Goal: Information Seeking & Learning: Learn about a topic

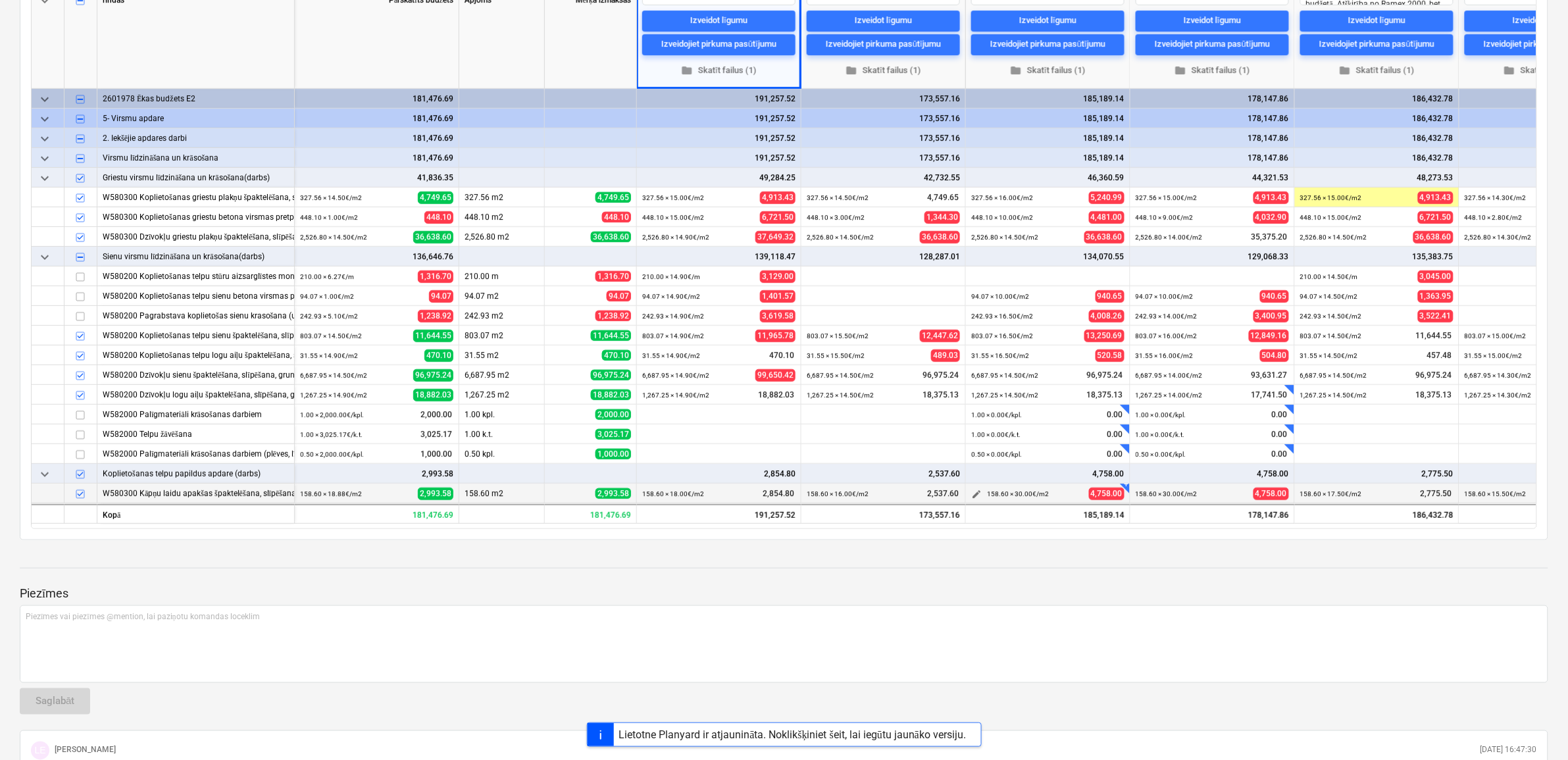
scroll to position [247, 0]
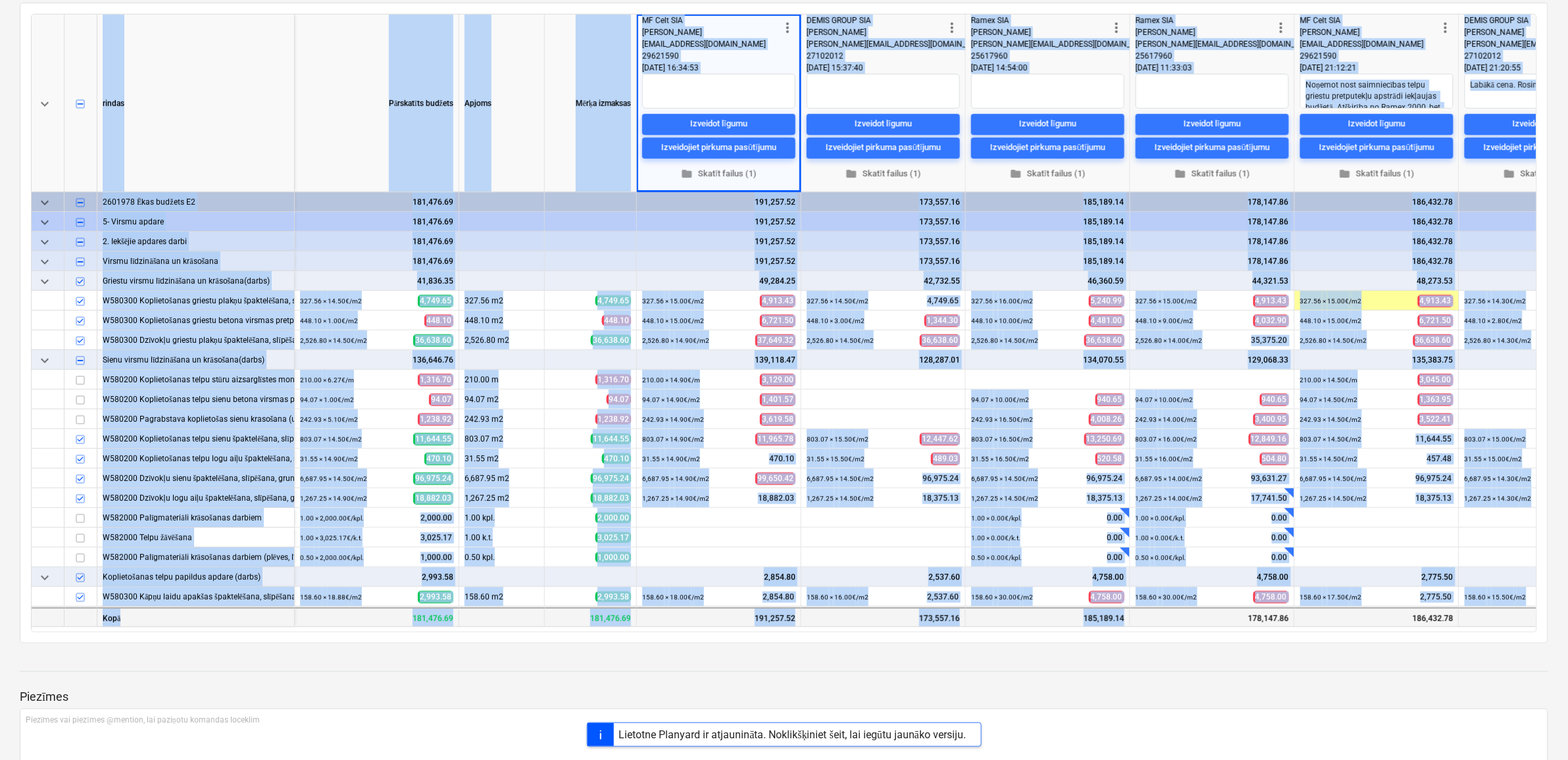
drag, startPoint x: 978, startPoint y: 630, endPoint x: 1142, endPoint y: 620, distance: 164.3
click at [1142, 619] on div "keyboard_arrow_down rindas Pārskatīts budžets Apjoms Mērķa izmaksas more_vert M…" at bounding box center [784, 324] width 1506 height 619
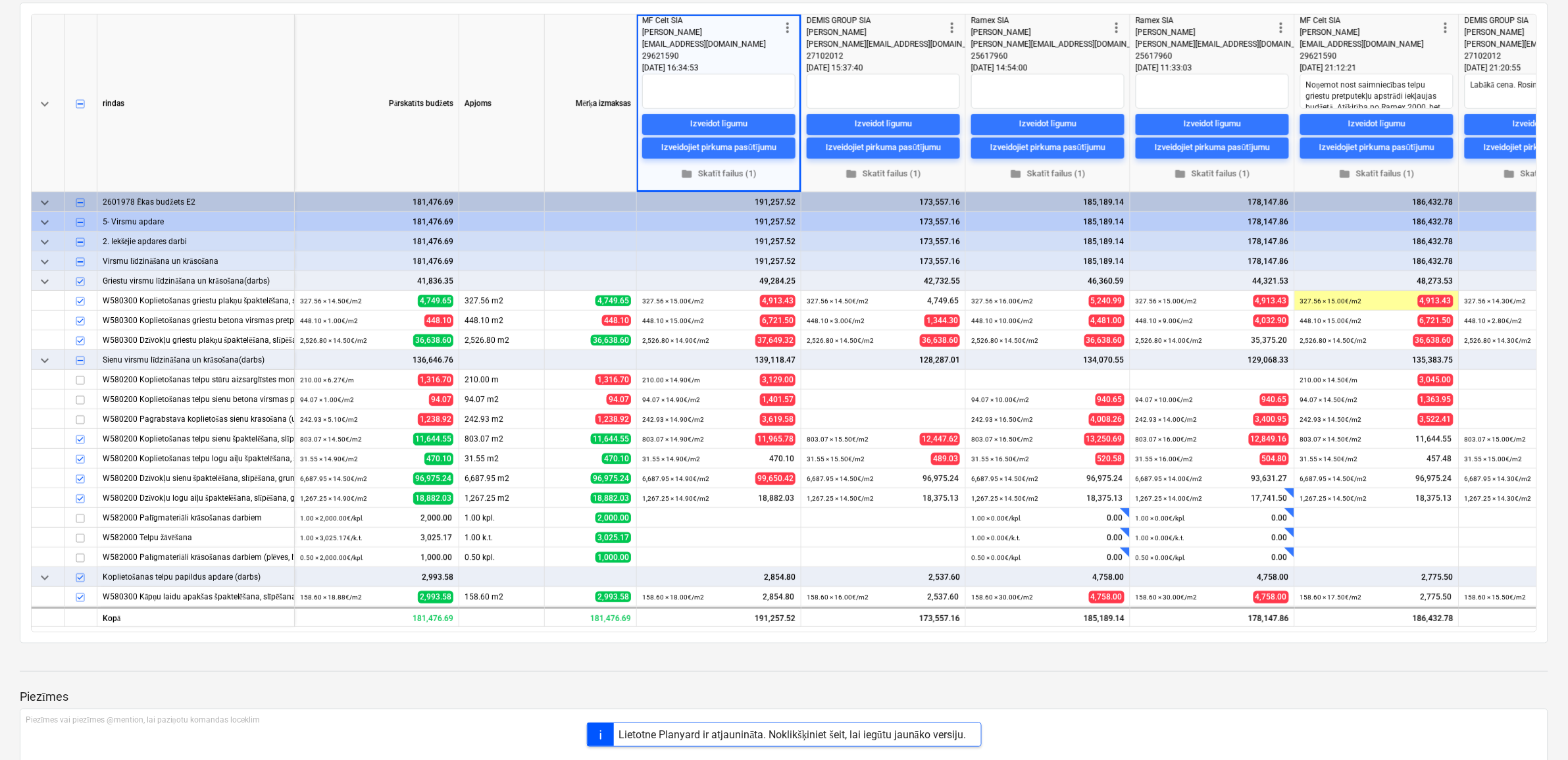
click at [1127, 636] on div "keyboard_arrow_down rindas Pārskatīts budžets Apjoms Mērķa izmaksas more_vert M…" at bounding box center [784, 323] width 1528 height 640
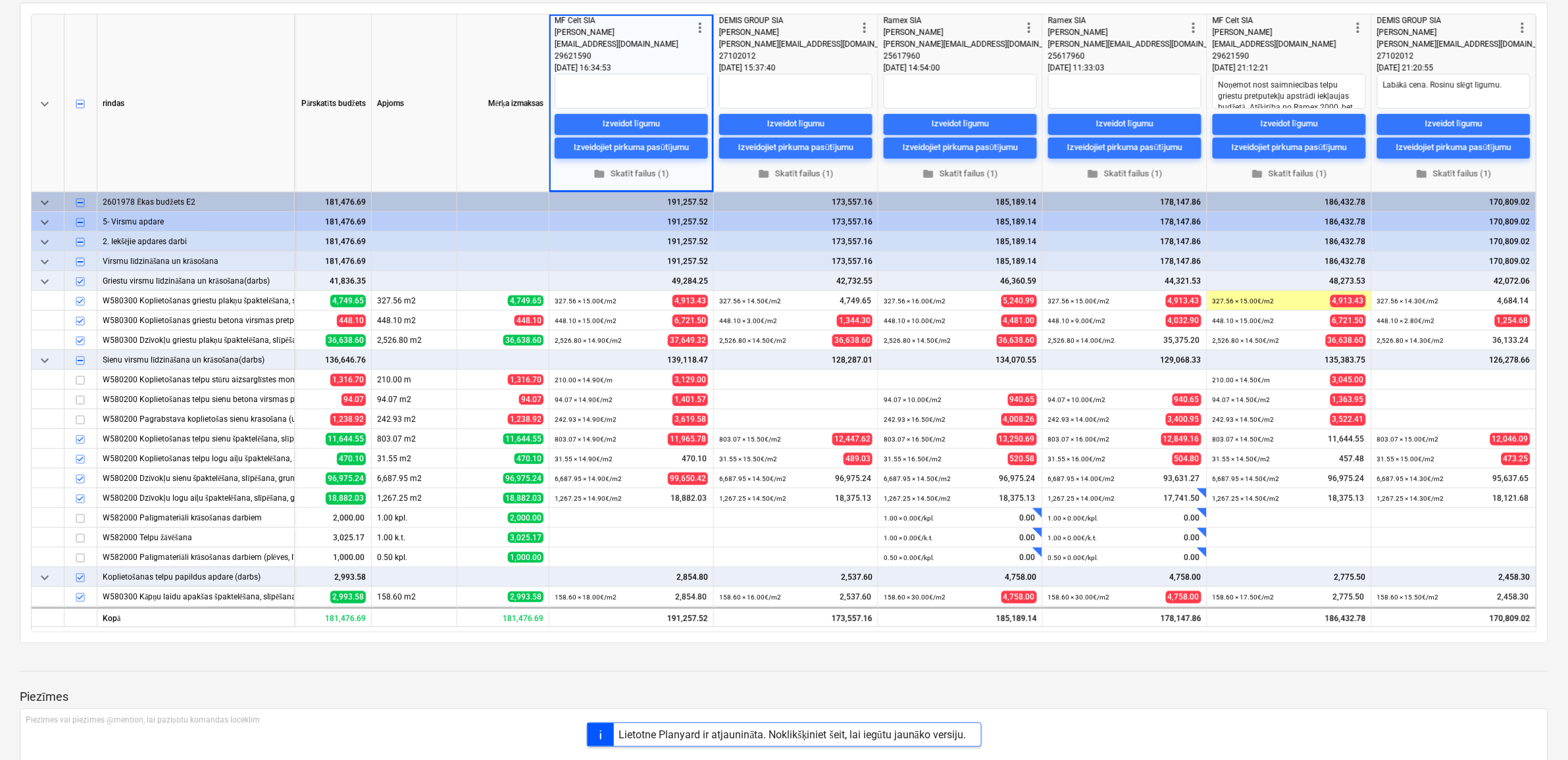
click at [122, 663] on div at bounding box center [784, 658] width 1528 height 10
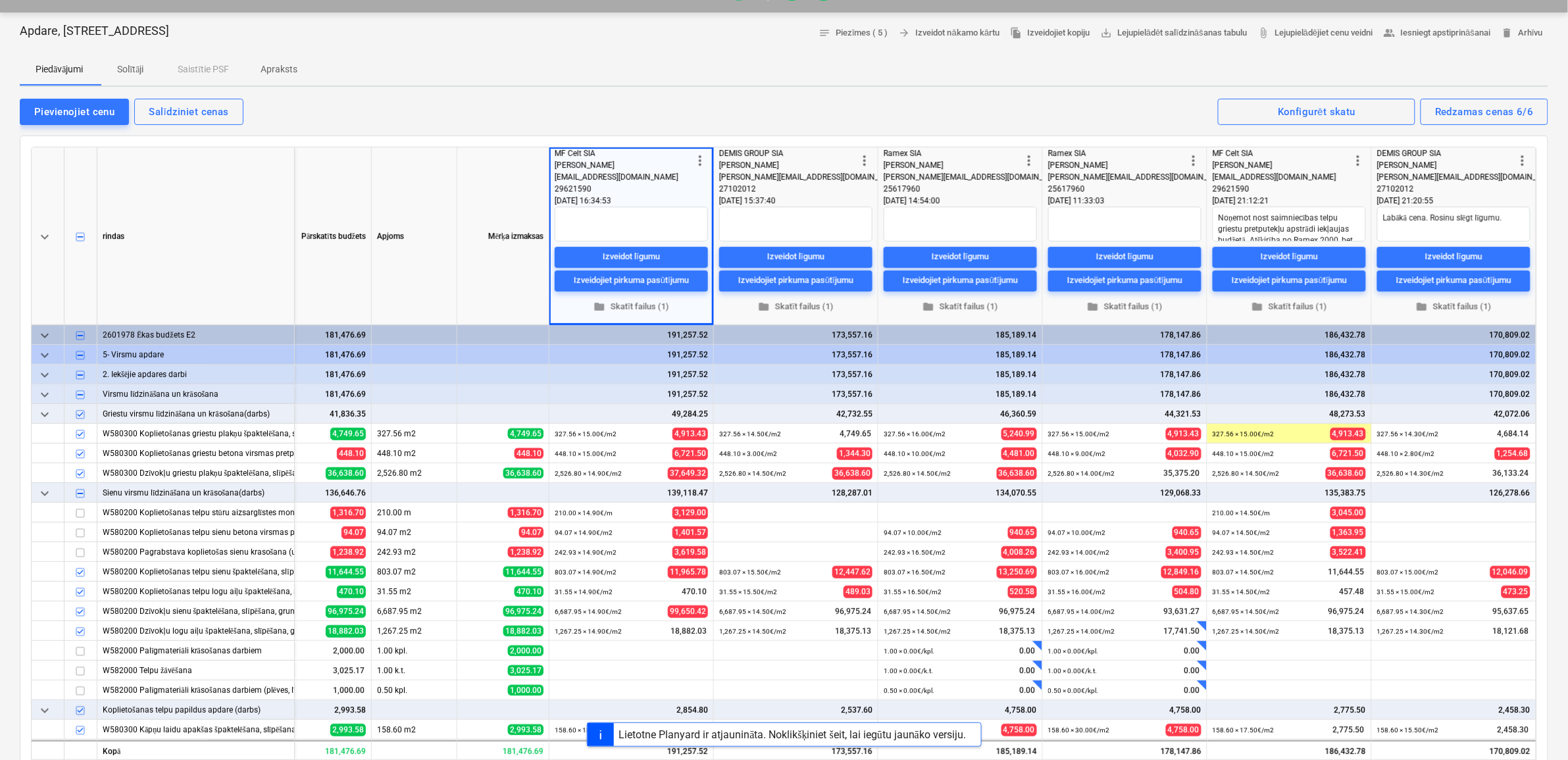
scroll to position [0, 0]
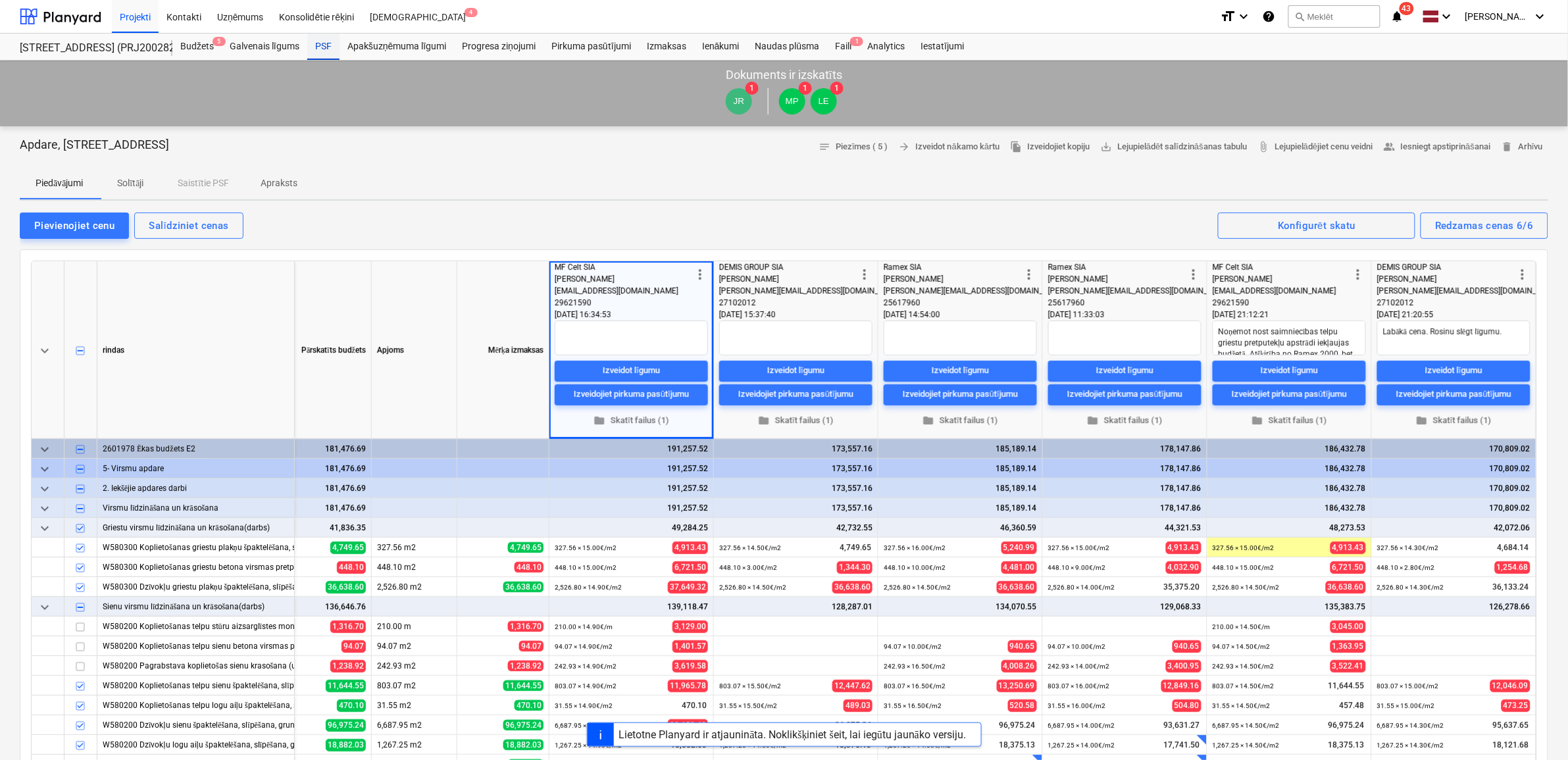
click at [321, 44] on div "PSF" at bounding box center [324, 46] width 32 height 27
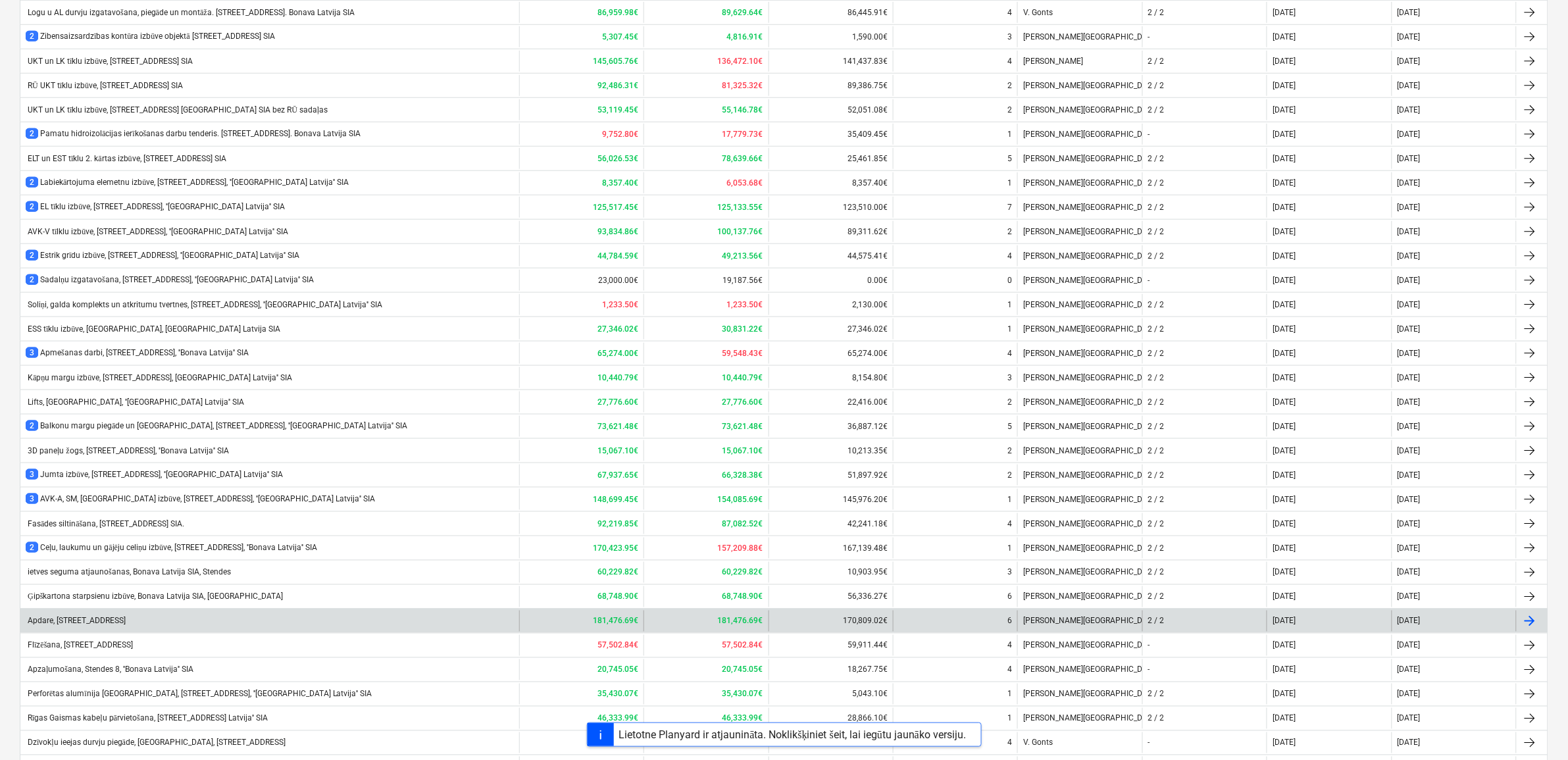
scroll to position [493, 0]
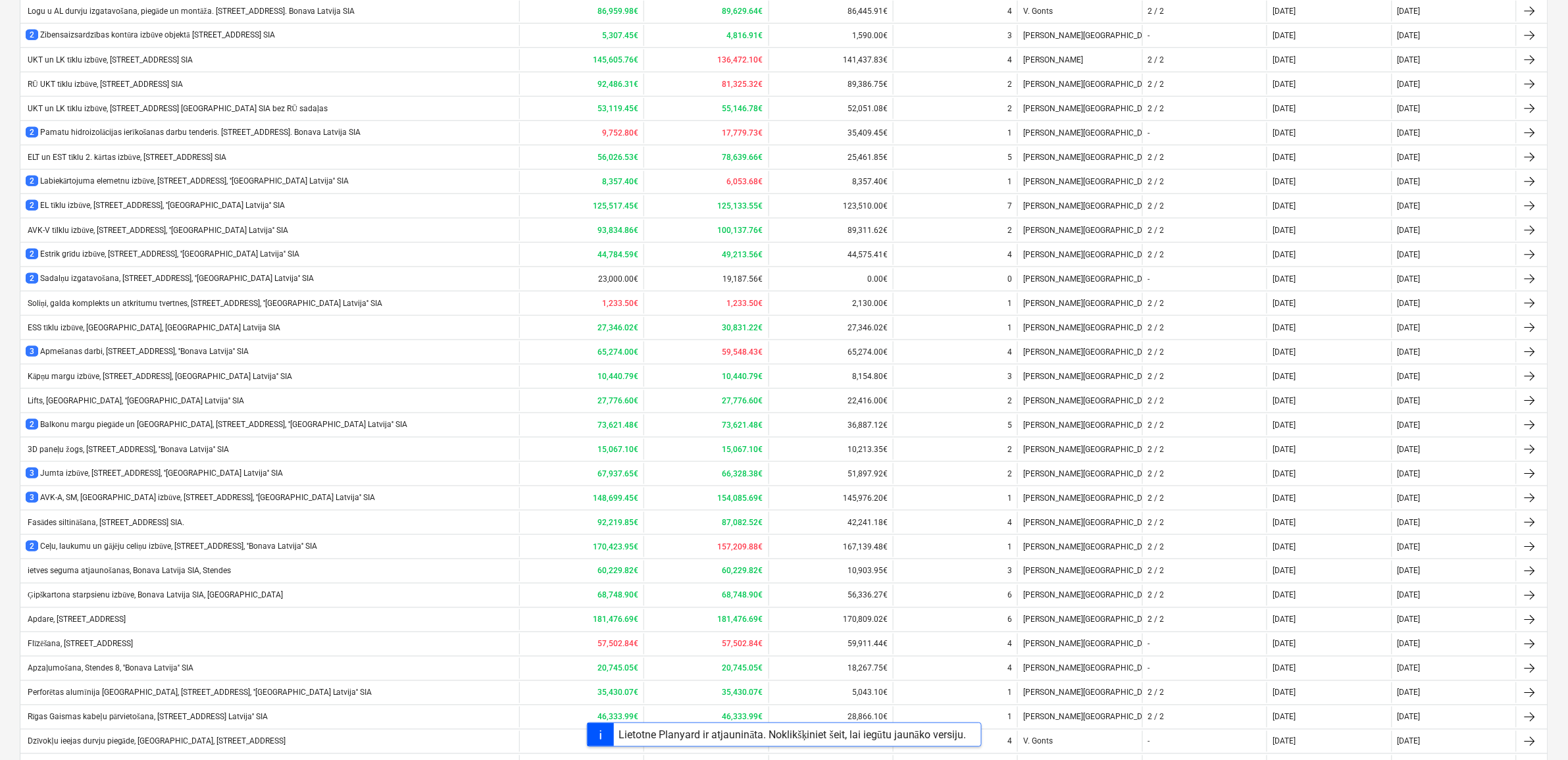
click at [132, 353] on div "3 Apmešanas darbi, [STREET_ADDRESS], ''Bonava Latvija'' SIA" at bounding box center [137, 352] width 223 height 11
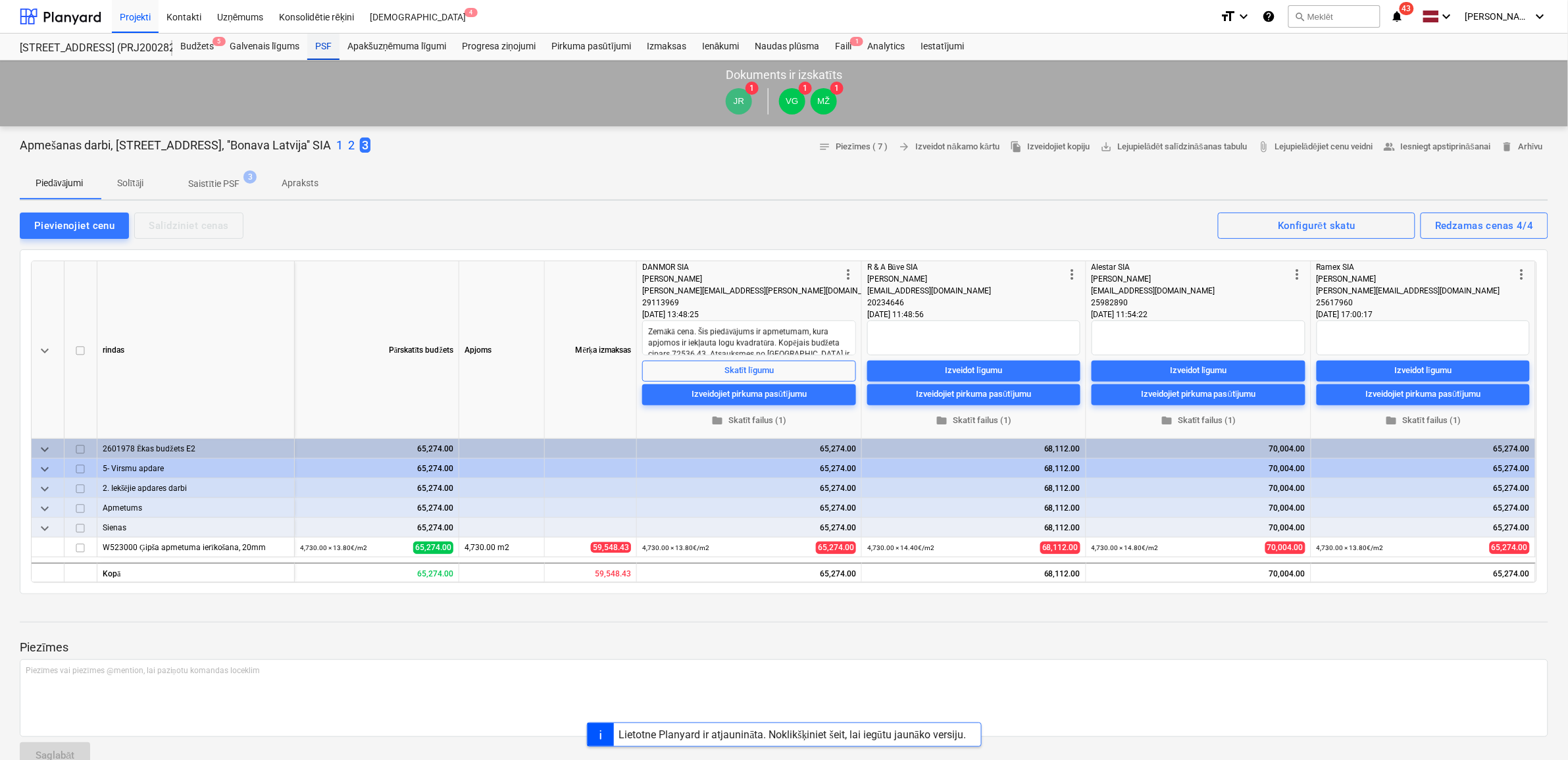
drag, startPoint x: 323, startPoint y: 41, endPoint x: 327, endPoint y: 54, distance: 13.6
click at [323, 41] on div "PSF" at bounding box center [324, 46] width 32 height 27
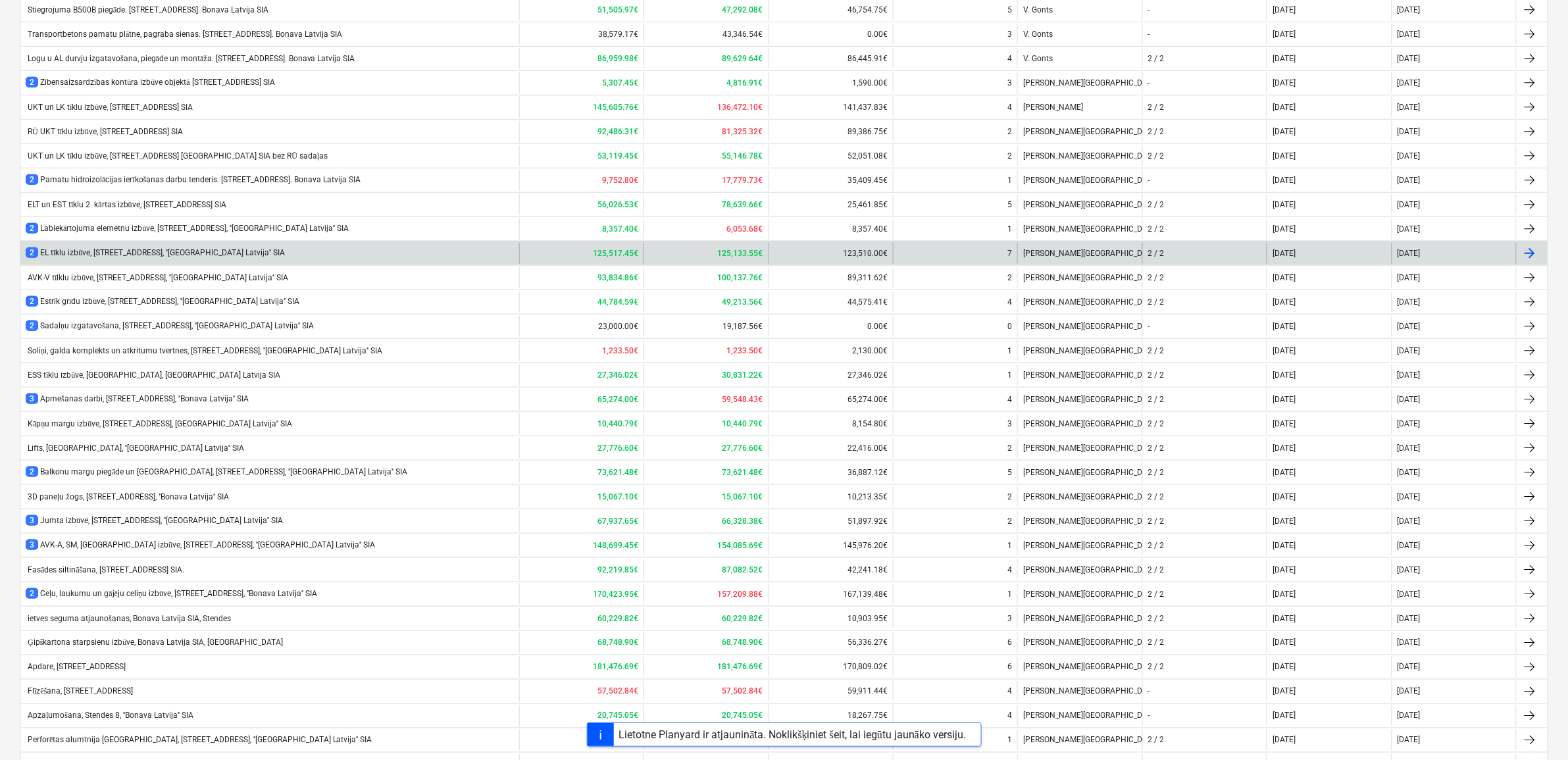
scroll to position [445, 0]
click at [224, 251] on div "2 EL tīklu izbūve, [STREET_ADDRESS], ''[GEOGRAPHIC_DATA] Latvija'' SIA" at bounding box center [269, 254] width 498 height 21
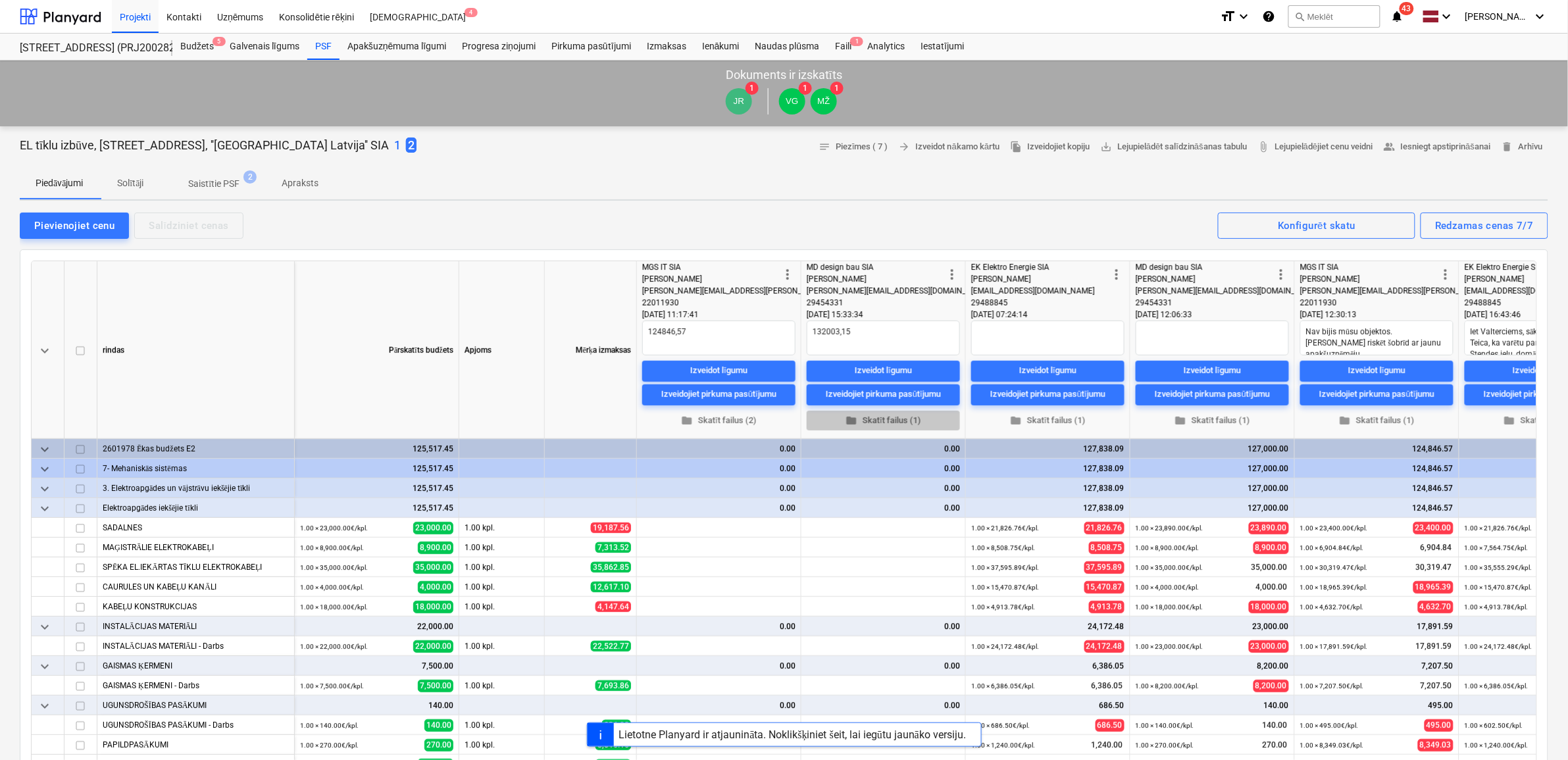
click at [882, 422] on span "folder Skatīt failus (1)" at bounding box center [883, 420] width 142 height 15
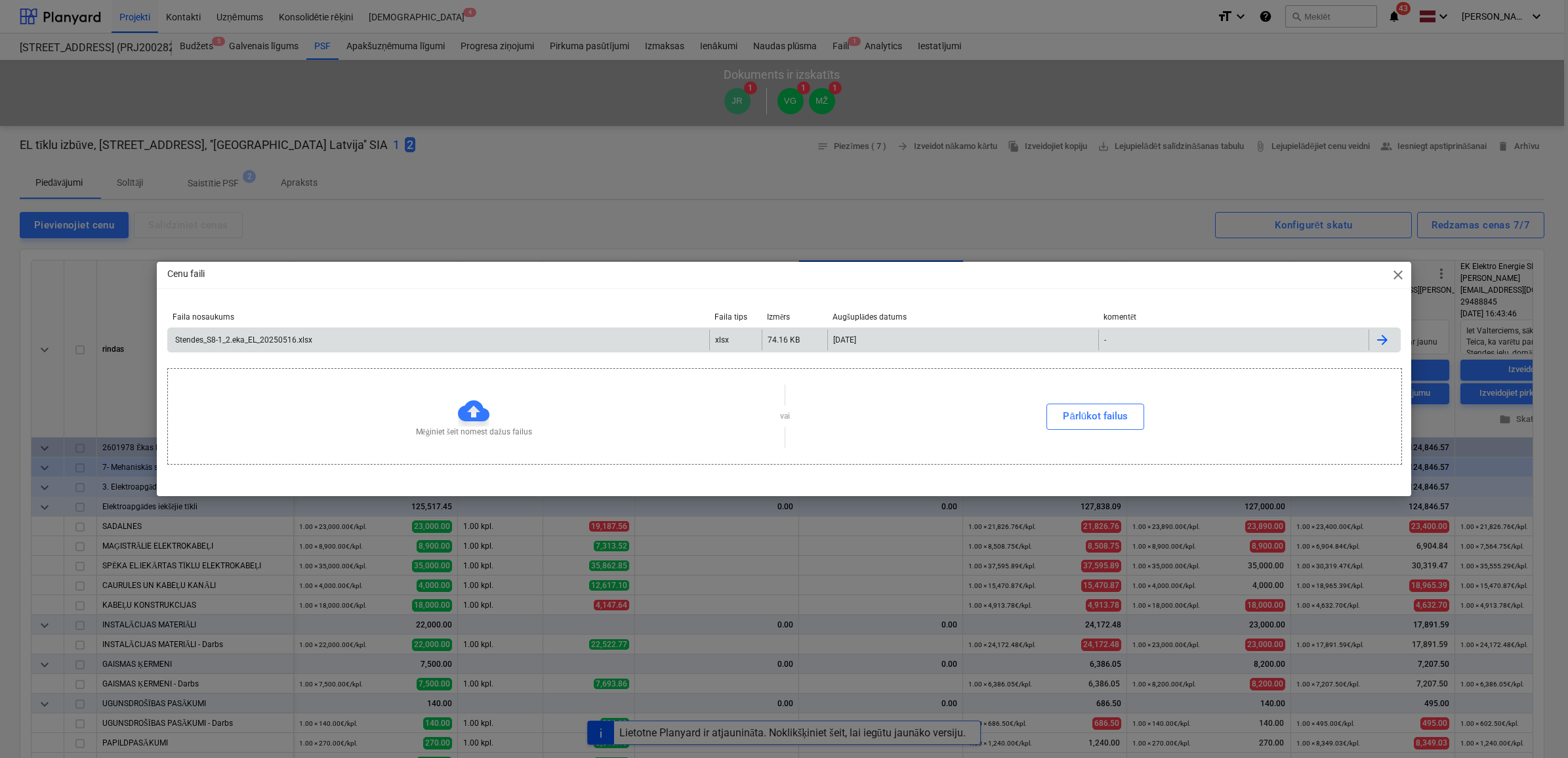
click at [286, 333] on div "Stendes_S8-1_2.eka_EL_20250516.xlsx" at bounding box center [438, 340] width 541 height 21
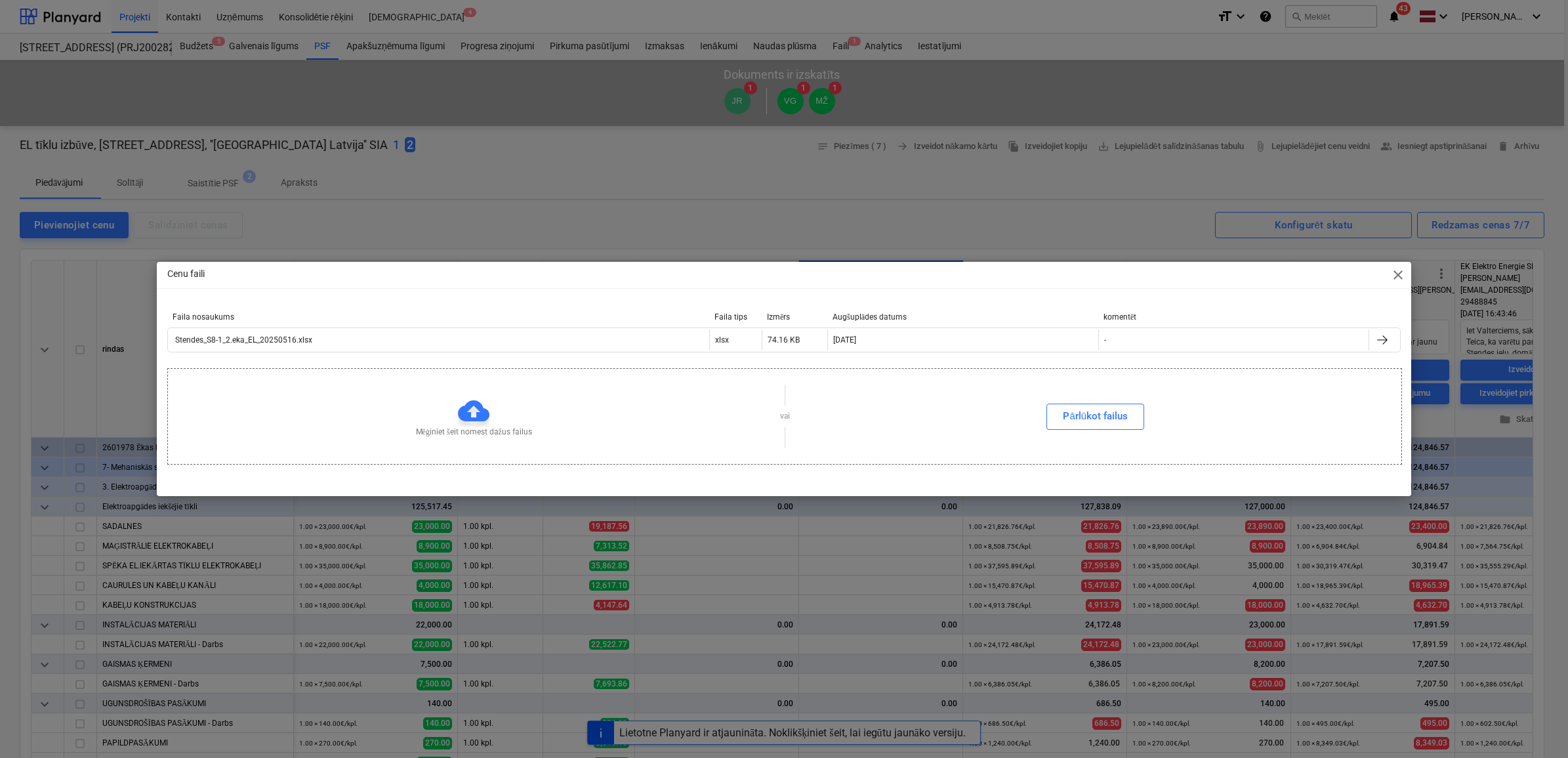
click at [1040, 288] on div "Cenu faili close Faila nosaukums Faila tips Izmērs Augšuplādes datums komentēt …" at bounding box center [784, 379] width 1254 height 234
click at [1398, 277] on span "close" at bounding box center [1398, 274] width 16 height 16
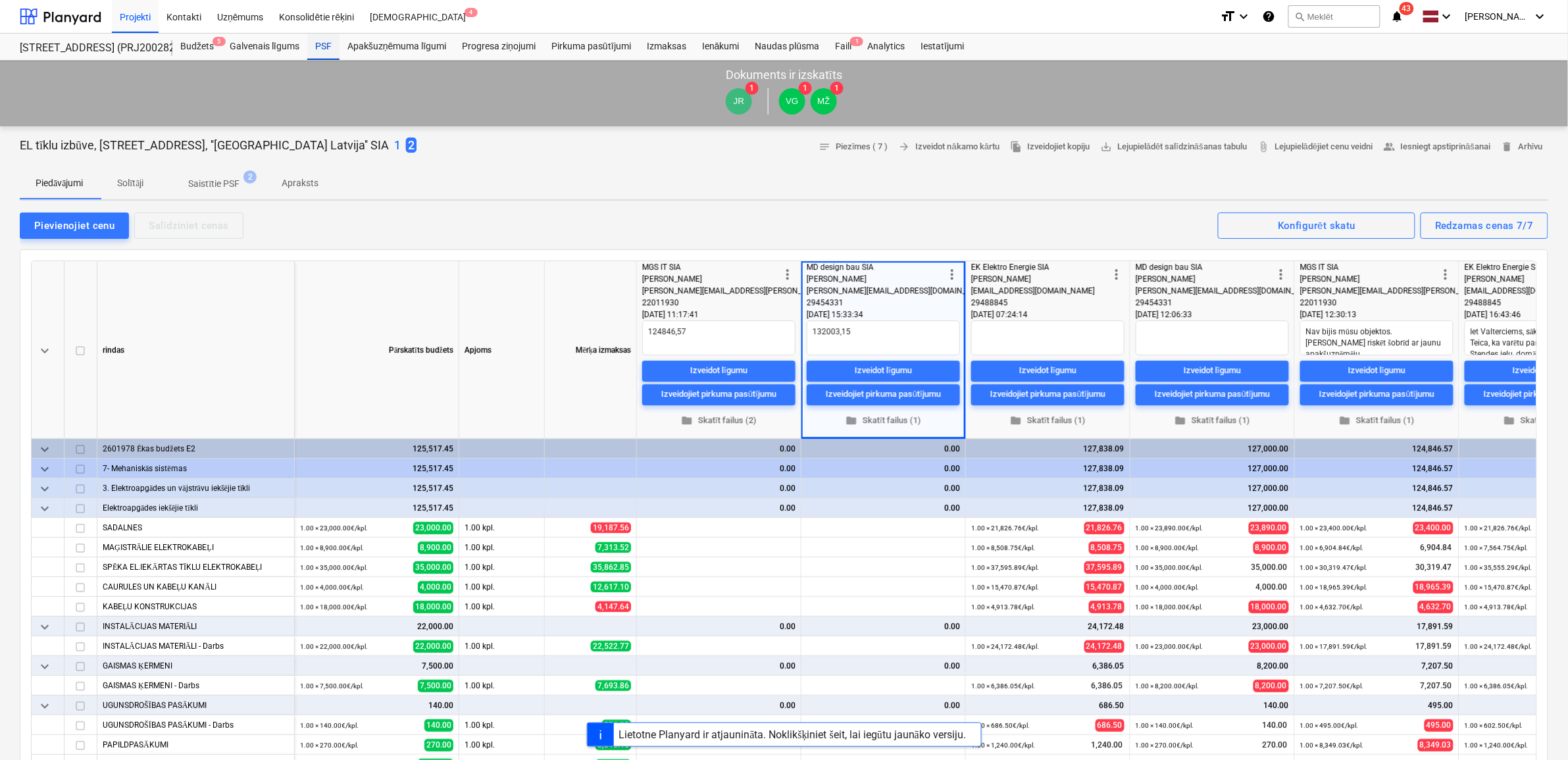
click at [326, 42] on div "PSF" at bounding box center [324, 46] width 32 height 27
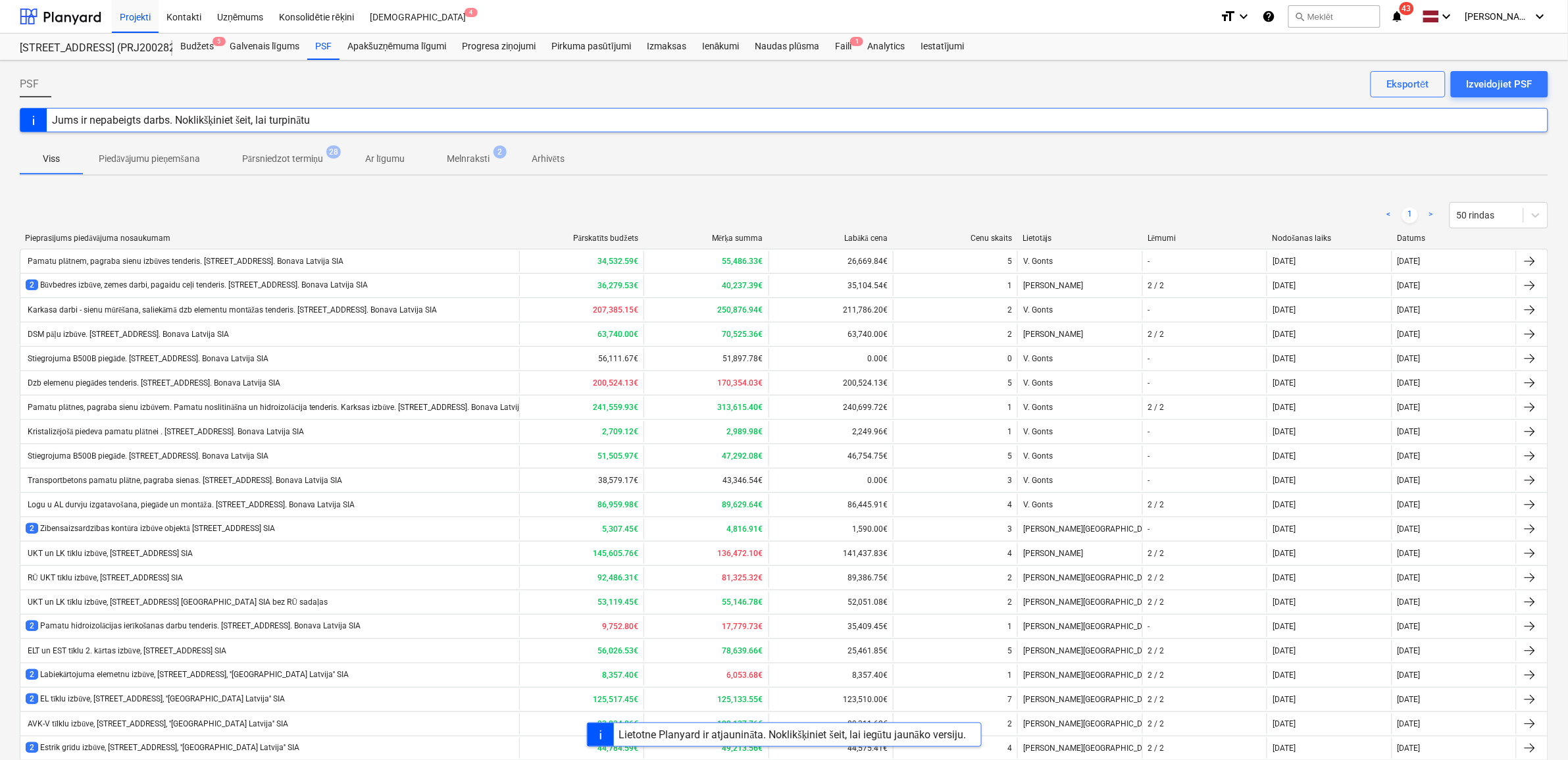
scroll to position [714, 0]
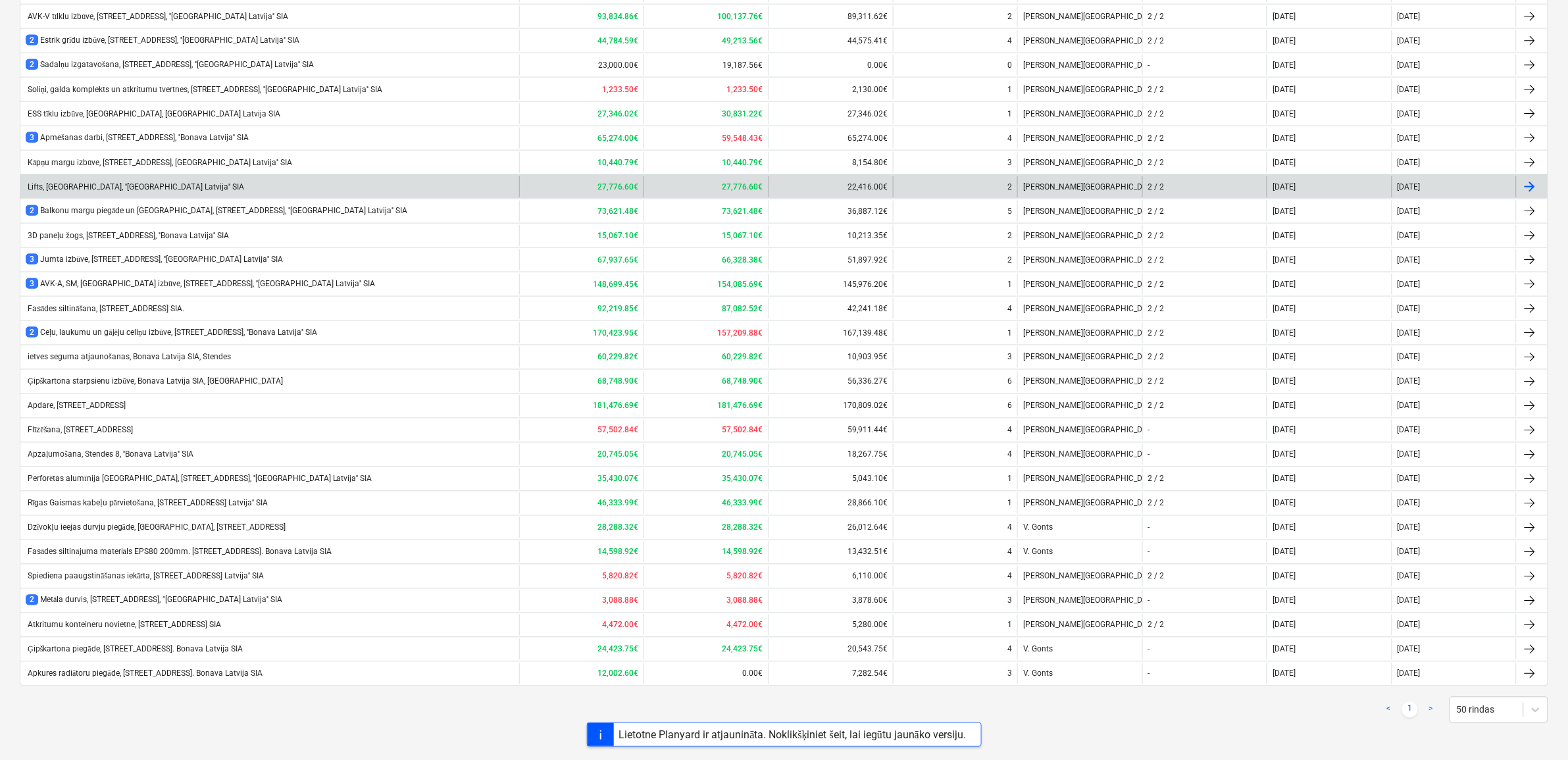
click at [90, 185] on div "Lifts, [GEOGRAPHIC_DATA], ''[GEOGRAPHIC_DATA] Latvija'' SIA" at bounding box center [135, 187] width 218 height 9
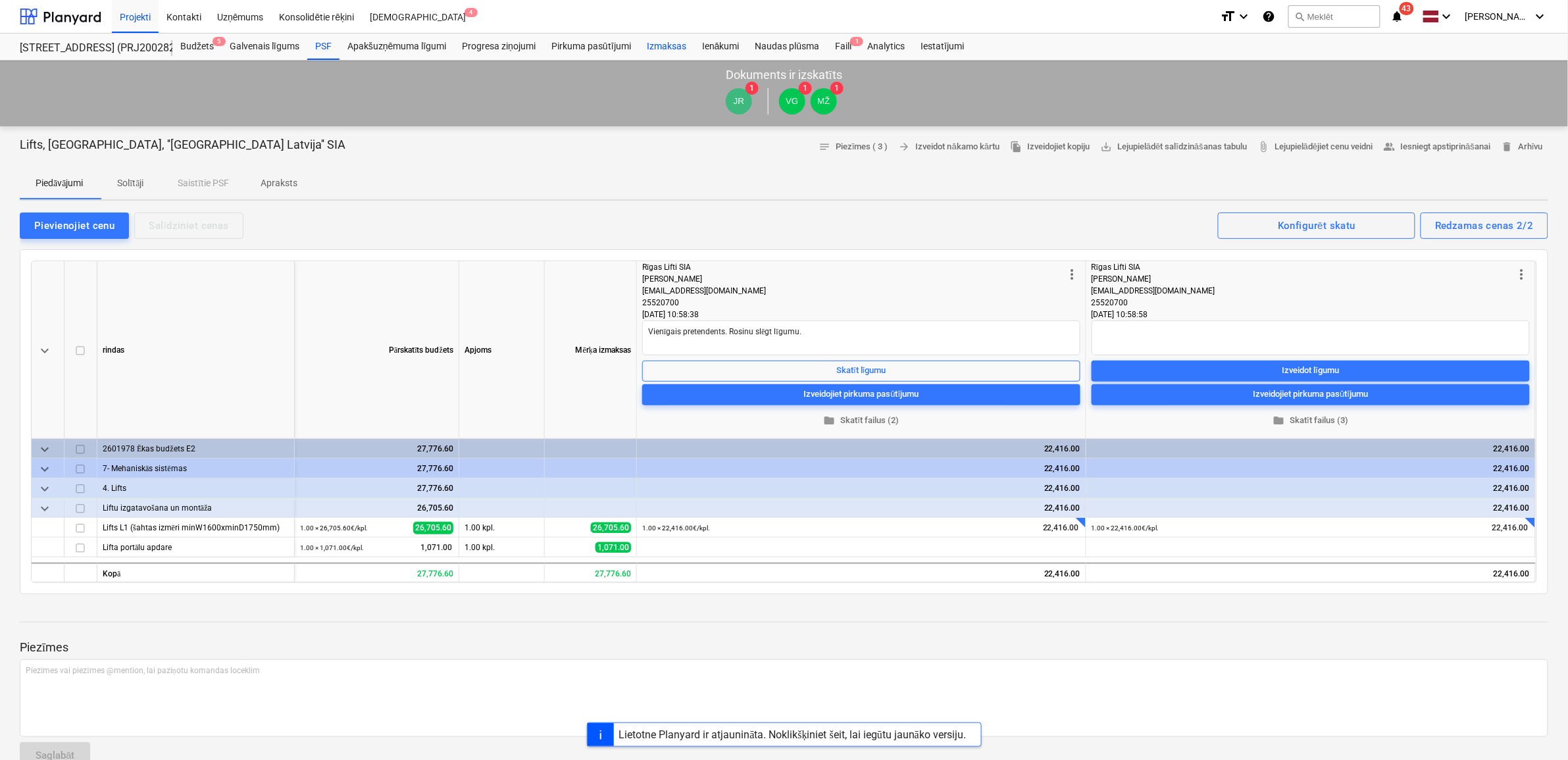
type textarea "x"
